Goal: Information Seeking & Learning: Check status

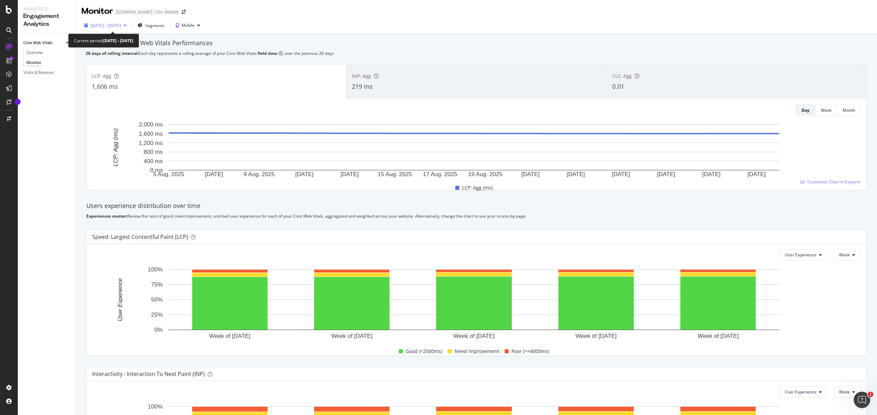
click at [111, 23] on span "[DATE] - [DATE]" at bounding box center [106, 26] width 30 height 6
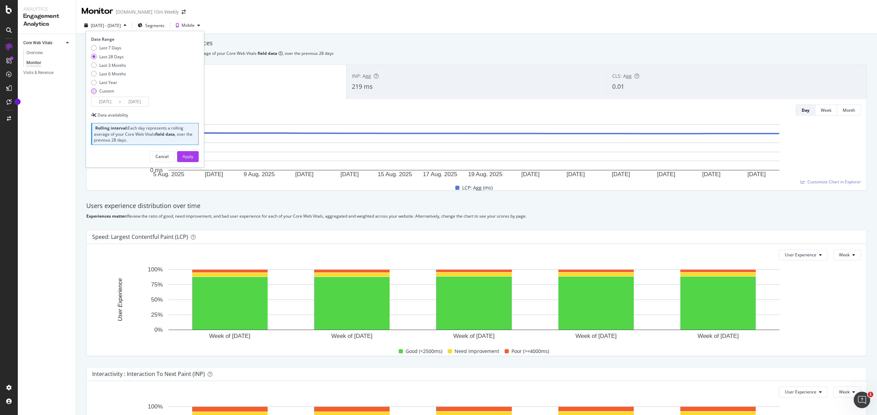
click at [92, 91] on div "Custom" at bounding box center [93, 90] width 5 height 5
click at [98, 99] on input "[DATE]" at bounding box center [104, 102] width 27 height 10
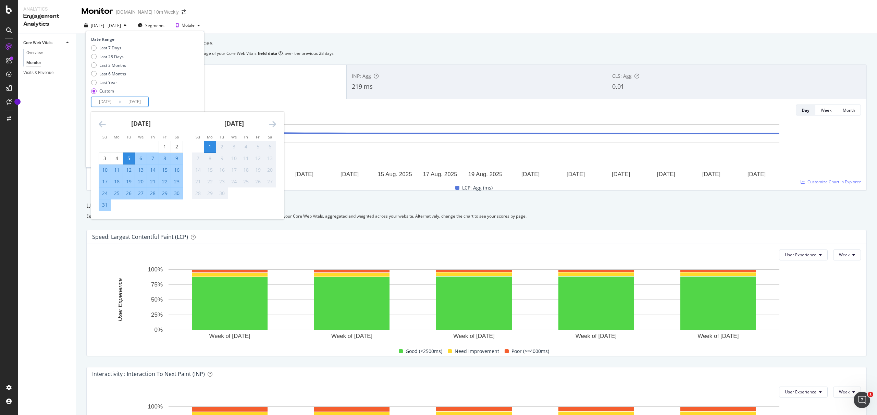
click at [116, 191] on div "25" at bounding box center [117, 193] width 12 height 7
type input "[DATE]"
click at [107, 207] on div "31" at bounding box center [105, 204] width 12 height 7
type input "[DATE]"
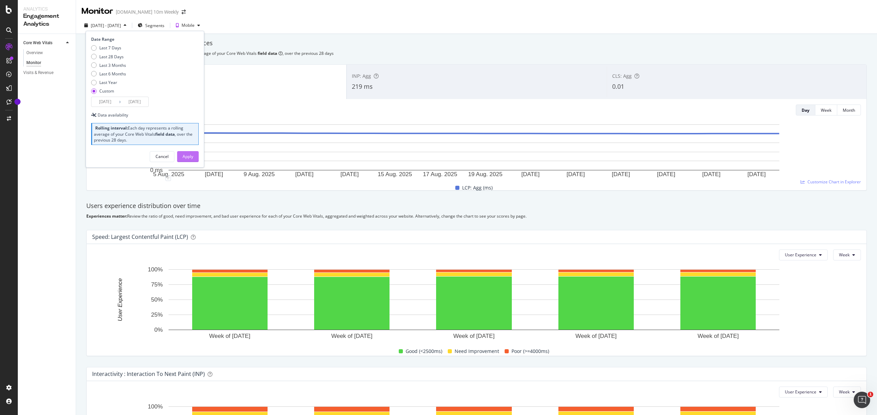
click at [187, 154] on div "Apply" at bounding box center [188, 156] width 11 height 6
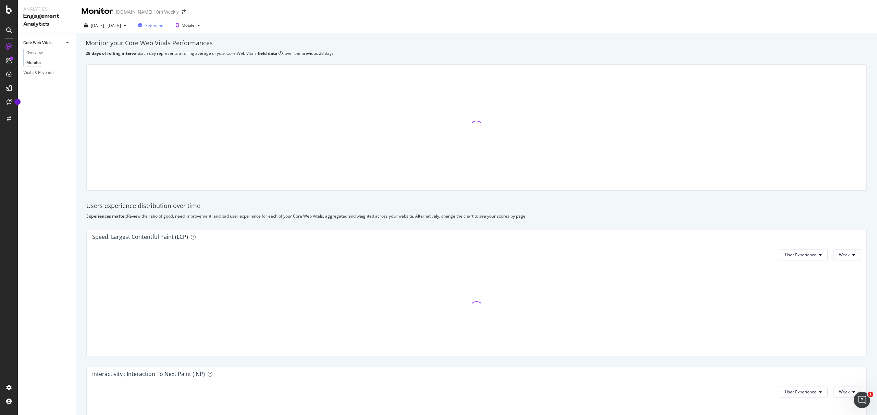
click at [164, 26] on span "Segments" at bounding box center [154, 26] width 19 height 6
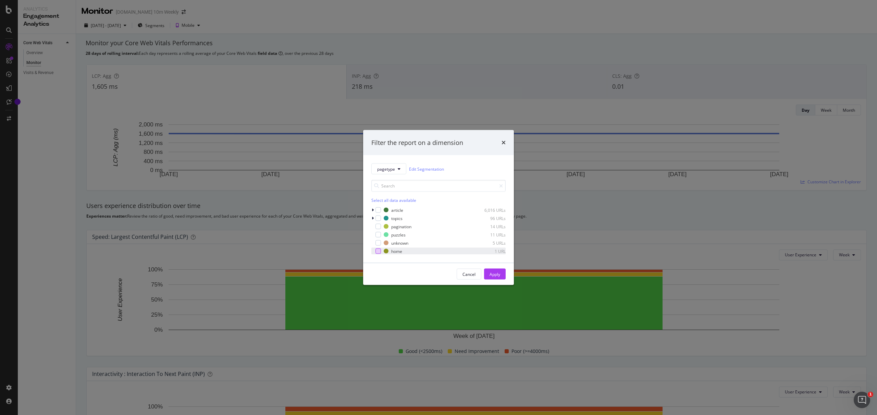
click at [375, 249] on div "modal" at bounding box center [377, 250] width 5 height 5
click at [493, 278] on div "Apply" at bounding box center [494, 274] width 11 height 10
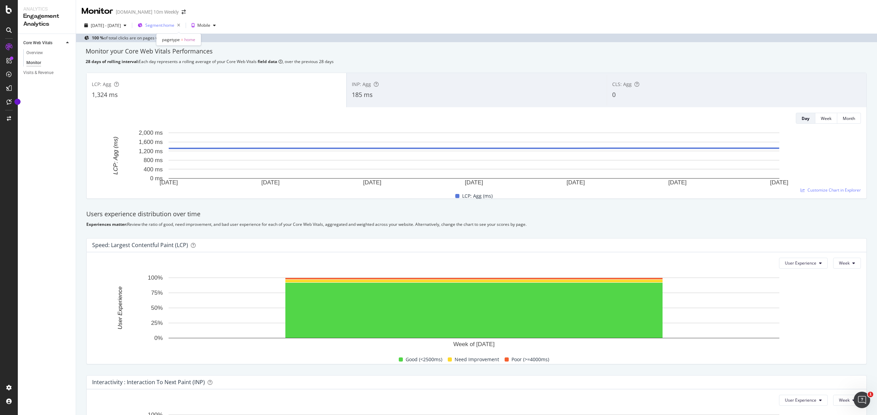
click at [174, 24] on span "Segment: home" at bounding box center [159, 25] width 29 height 6
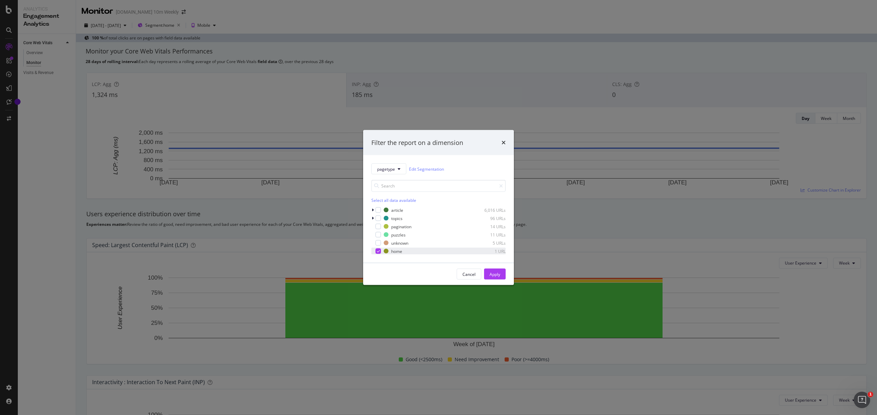
click at [376, 252] on div "home 1 URL" at bounding box center [438, 251] width 134 height 7
click at [381, 207] on div "article 6,016 URLs" at bounding box center [438, 210] width 134 height 7
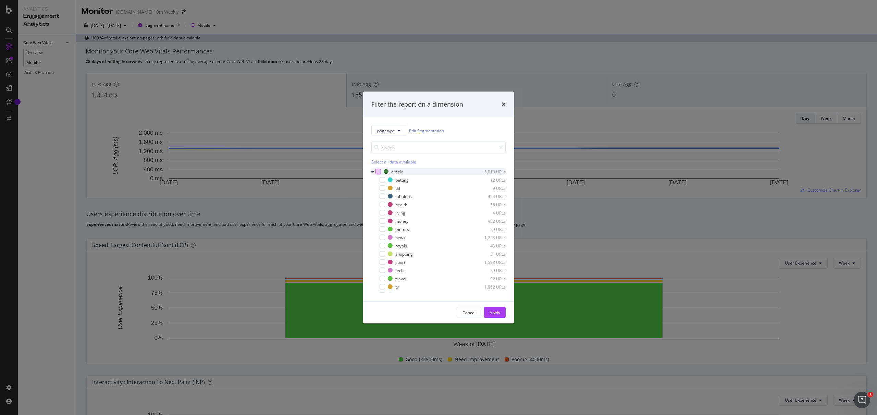
click at [379, 172] on div "modal" at bounding box center [377, 171] width 5 height 5
click at [372, 170] on icon "modal" at bounding box center [372, 172] width 3 height 4
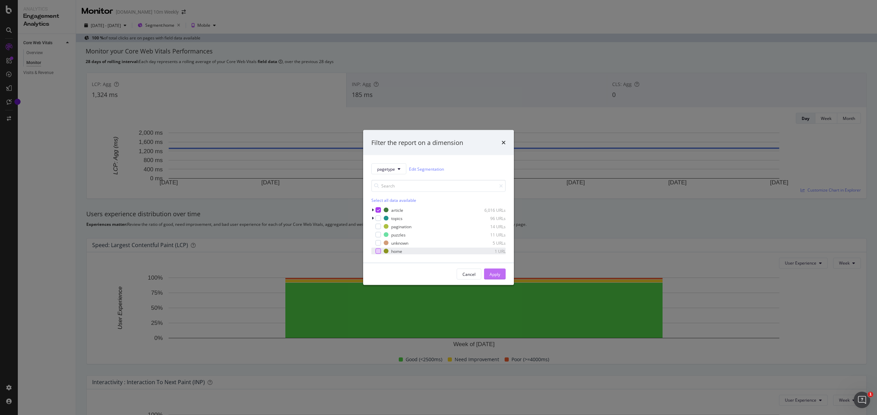
click at [494, 272] on div "Apply" at bounding box center [494, 274] width 11 height 6
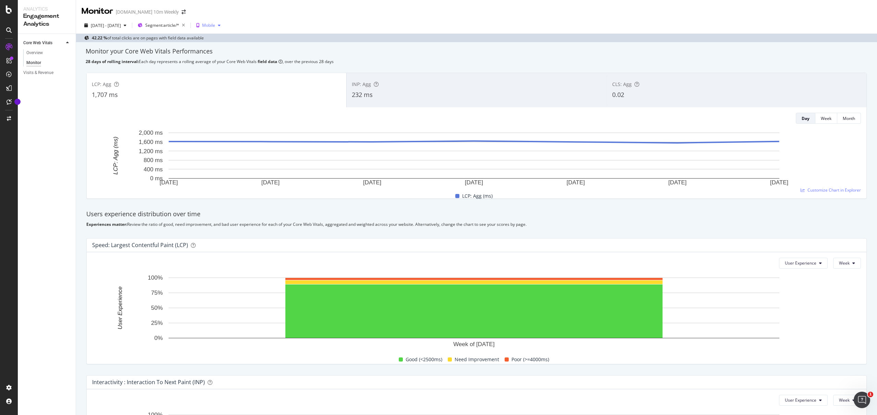
click at [215, 23] on div "Mobile" at bounding box center [208, 25] width 13 height 4
click at [233, 48] on div "Desktop" at bounding box center [238, 48] width 16 height 6
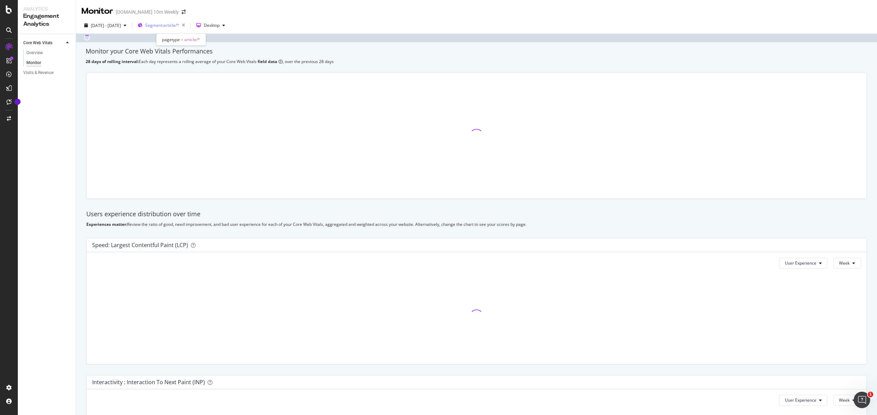
click at [172, 23] on span "Segment: article/*" at bounding box center [162, 25] width 34 height 6
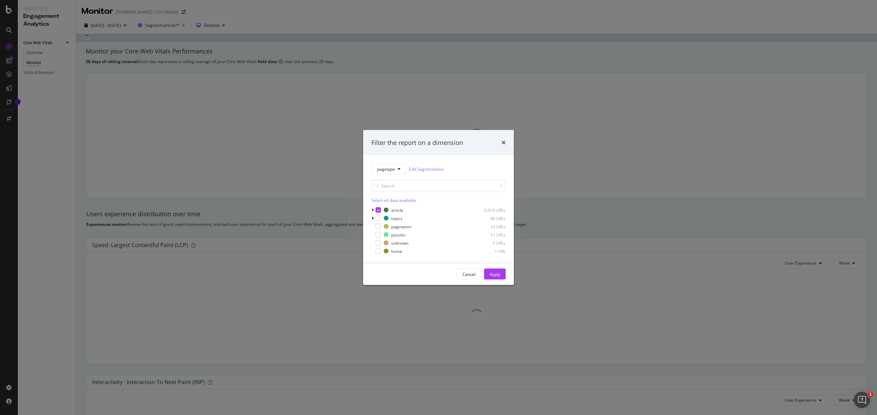
click at [421, 111] on div "Filter the report on a dimension pagetype Edit Segmentation Select all data ava…" at bounding box center [438, 207] width 877 height 415
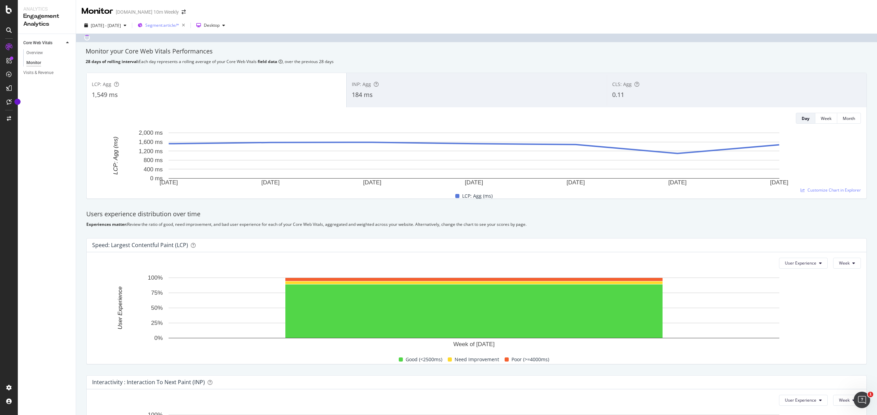
click at [170, 27] on span "Segment: article/*" at bounding box center [162, 25] width 34 height 6
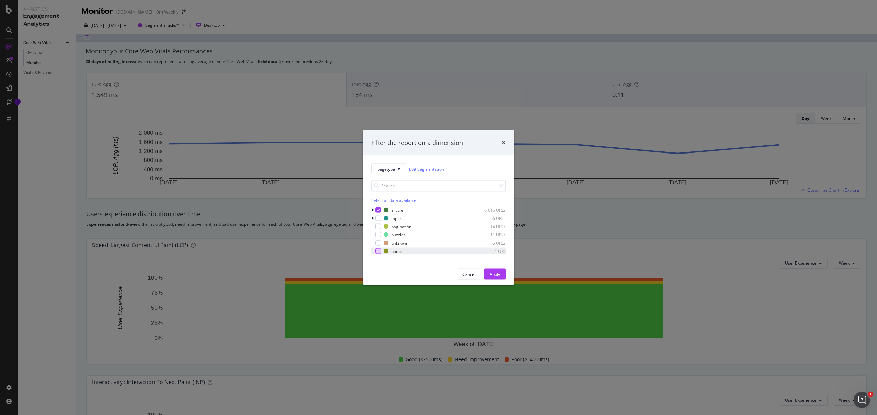
click at [375, 253] on div "modal" at bounding box center [373, 251] width 4 height 7
click at [377, 208] on icon "modal" at bounding box center [378, 209] width 3 height 3
click at [491, 274] on div "Apply" at bounding box center [494, 274] width 11 height 6
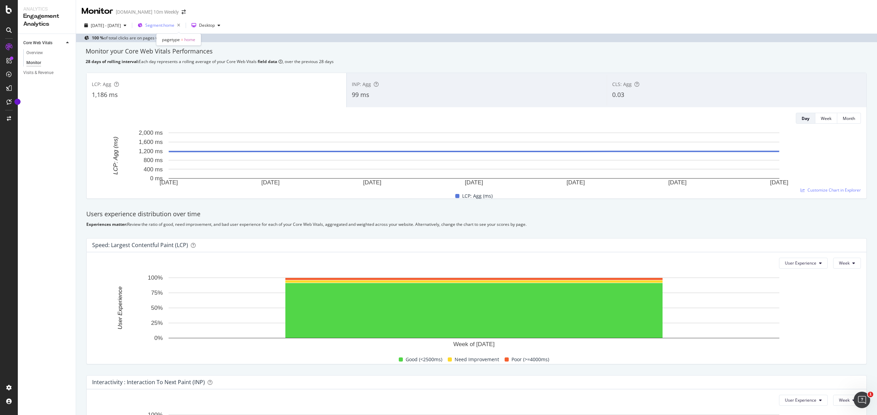
click at [174, 23] on span "Segment: home" at bounding box center [159, 25] width 29 height 6
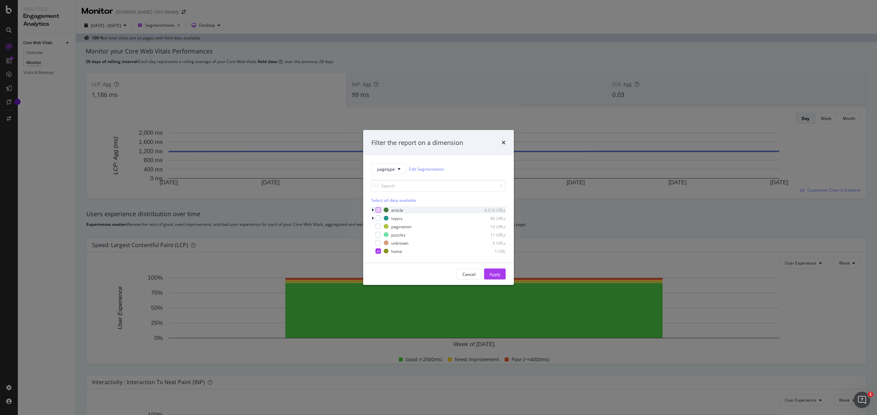
click at [378, 210] on div "modal" at bounding box center [377, 209] width 5 height 5
click at [377, 252] on icon "modal" at bounding box center [378, 250] width 3 height 3
click at [499, 273] on div "Apply" at bounding box center [494, 274] width 11 height 6
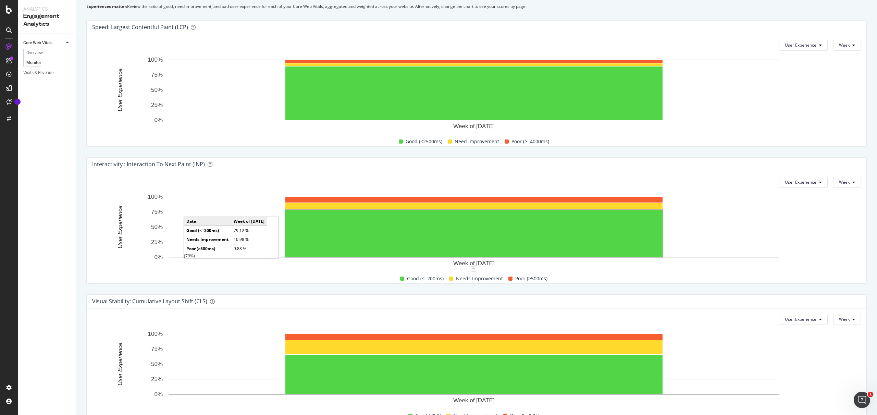
scroll to position [253, 0]
